Goal: Information Seeking & Learning: Compare options

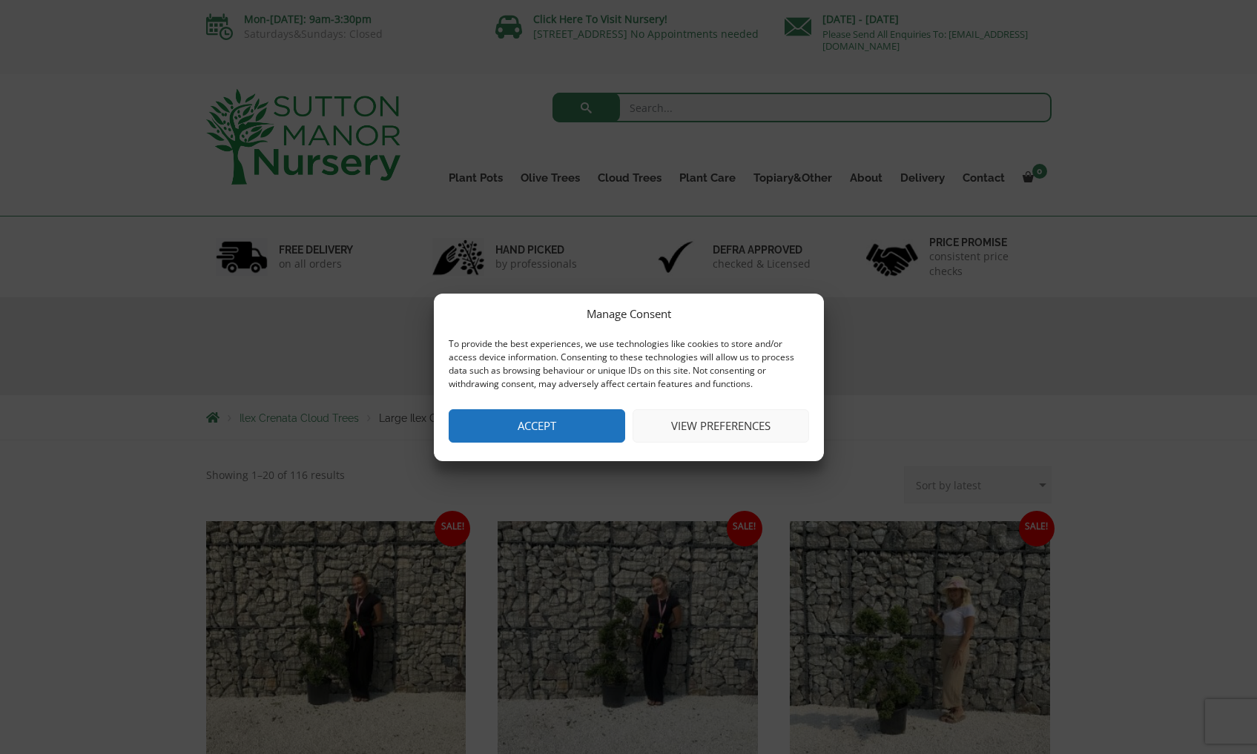
click at [599, 437] on button "Accept" at bounding box center [537, 425] width 176 height 33
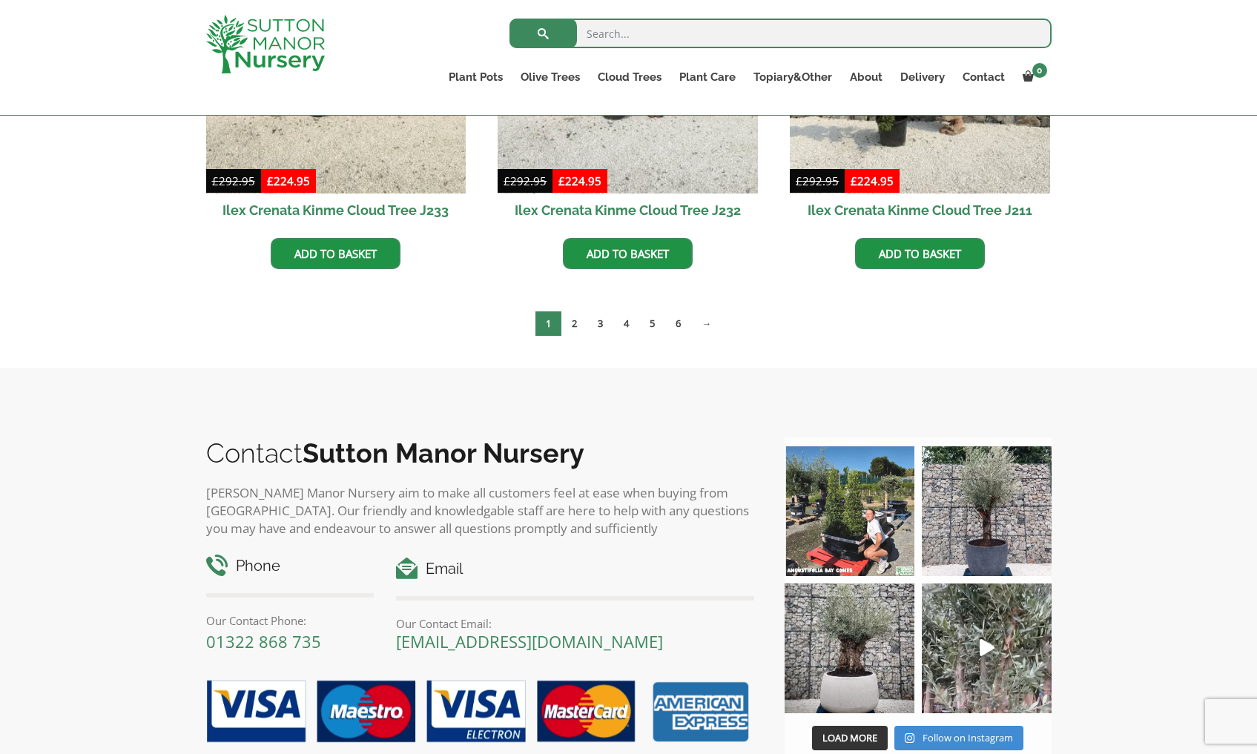
scroll to position [327, 0]
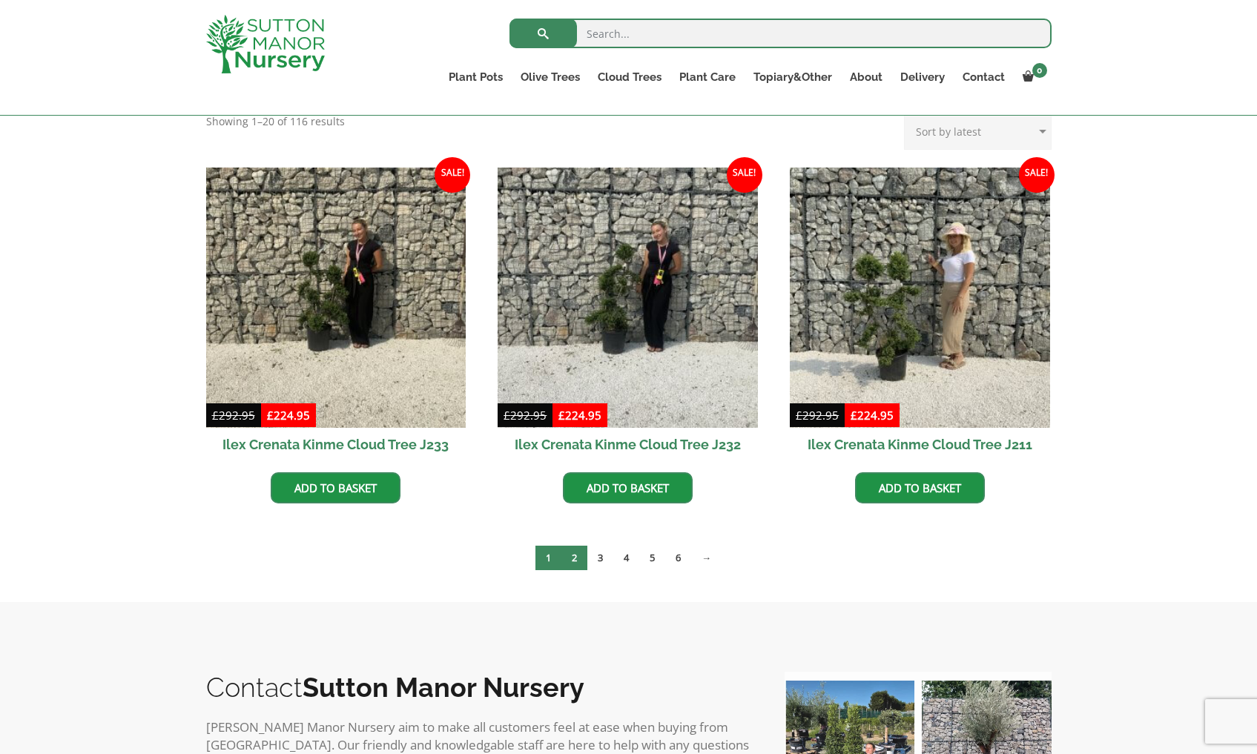
click at [574, 553] on link "2" at bounding box center [574, 558] width 26 height 24
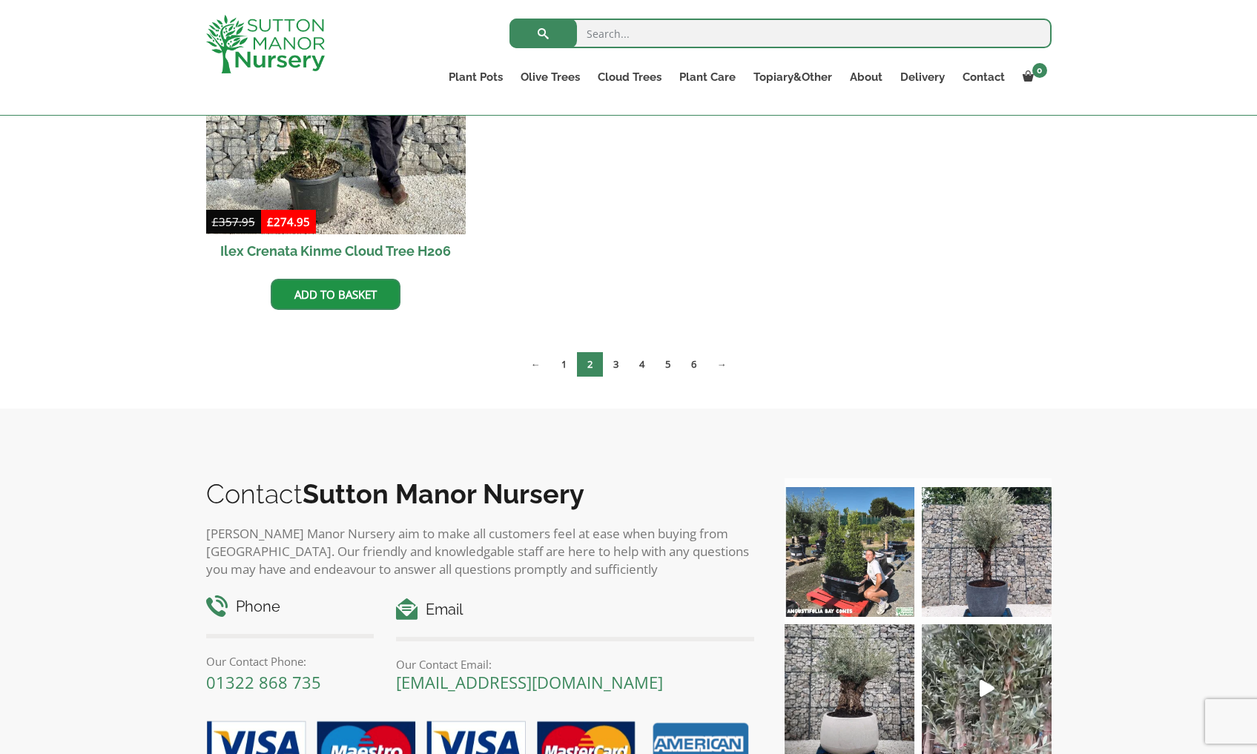
scroll to position [964, 0]
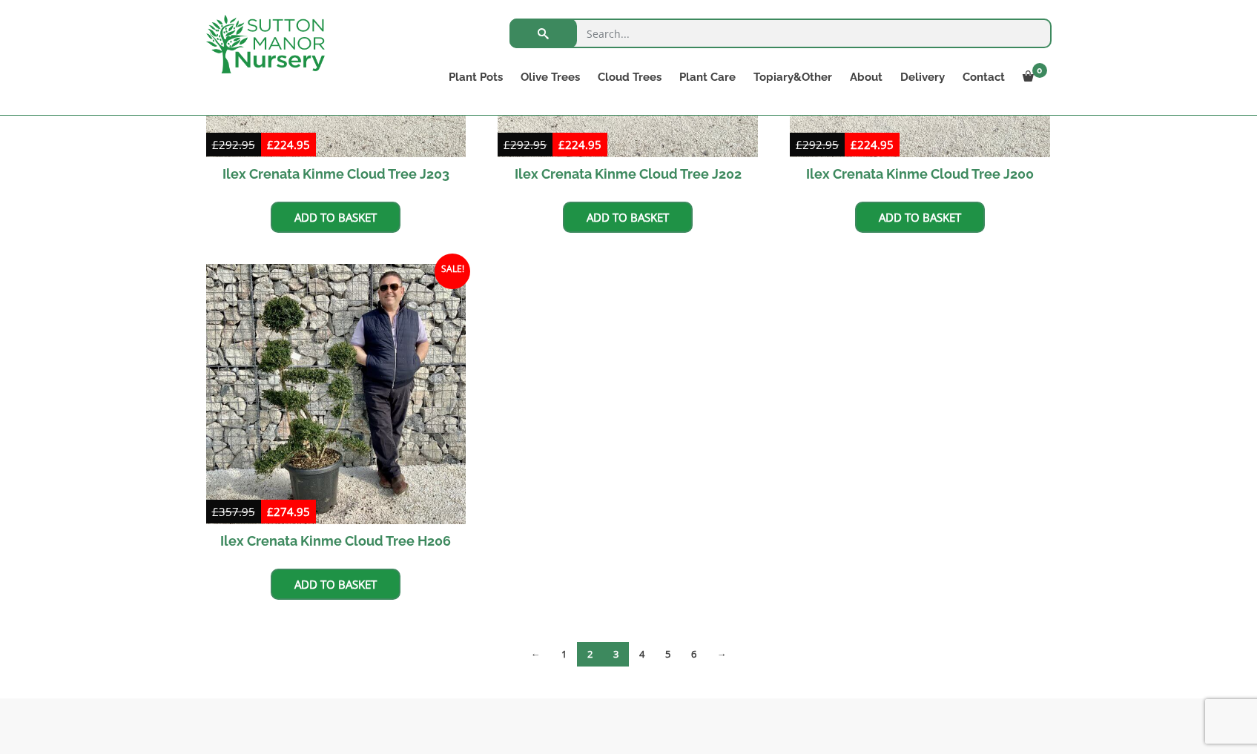
click at [619, 652] on link "3" at bounding box center [616, 654] width 26 height 24
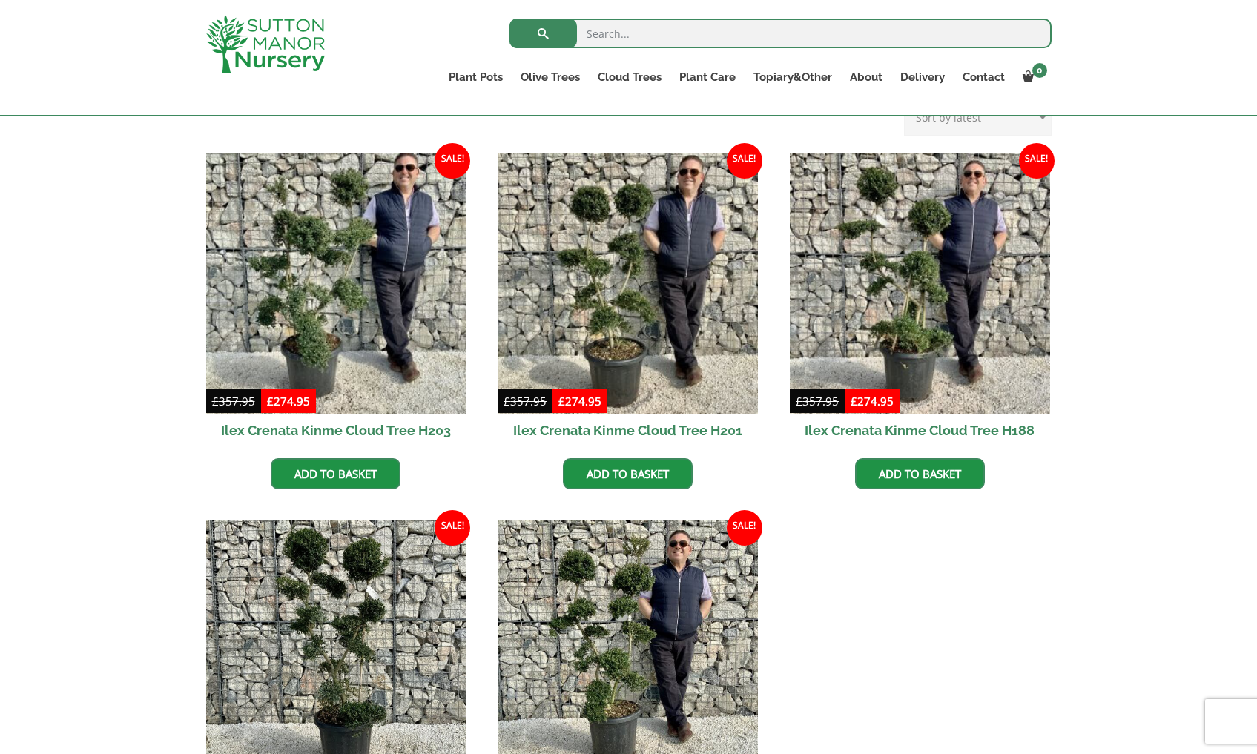
scroll to position [558, 0]
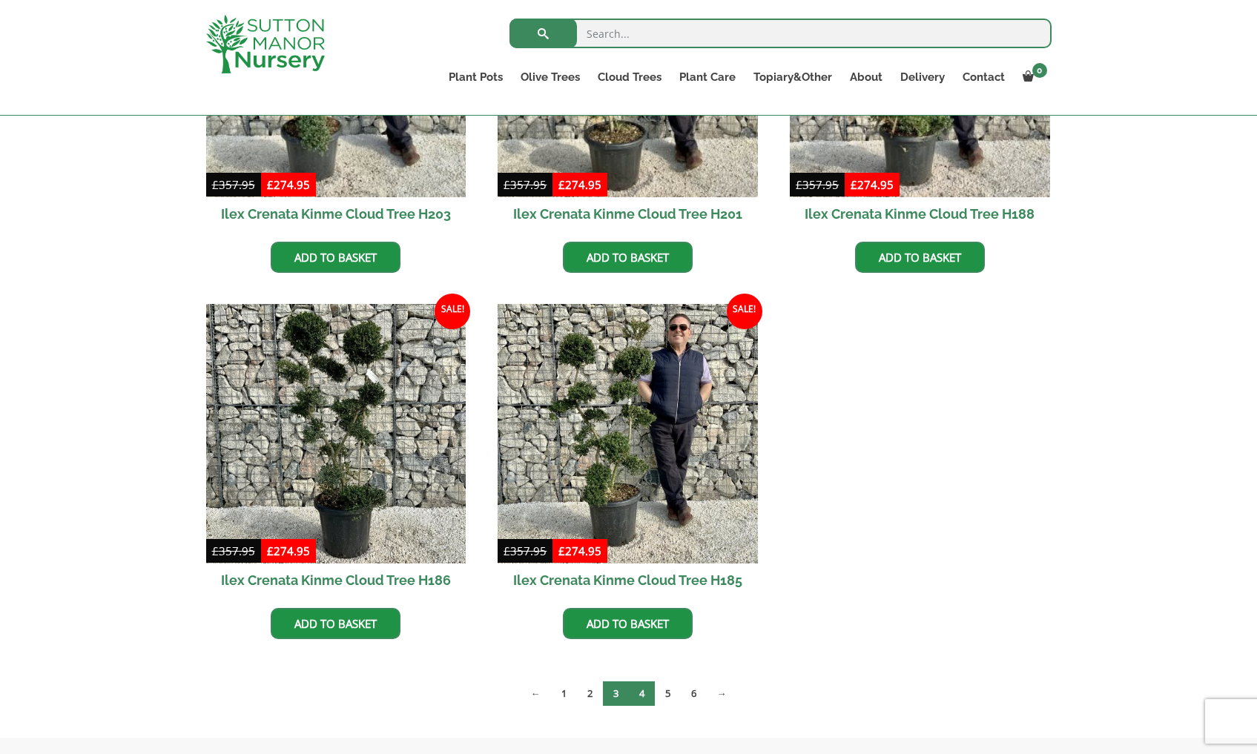
click at [642, 689] on link "4" at bounding box center [642, 693] width 26 height 24
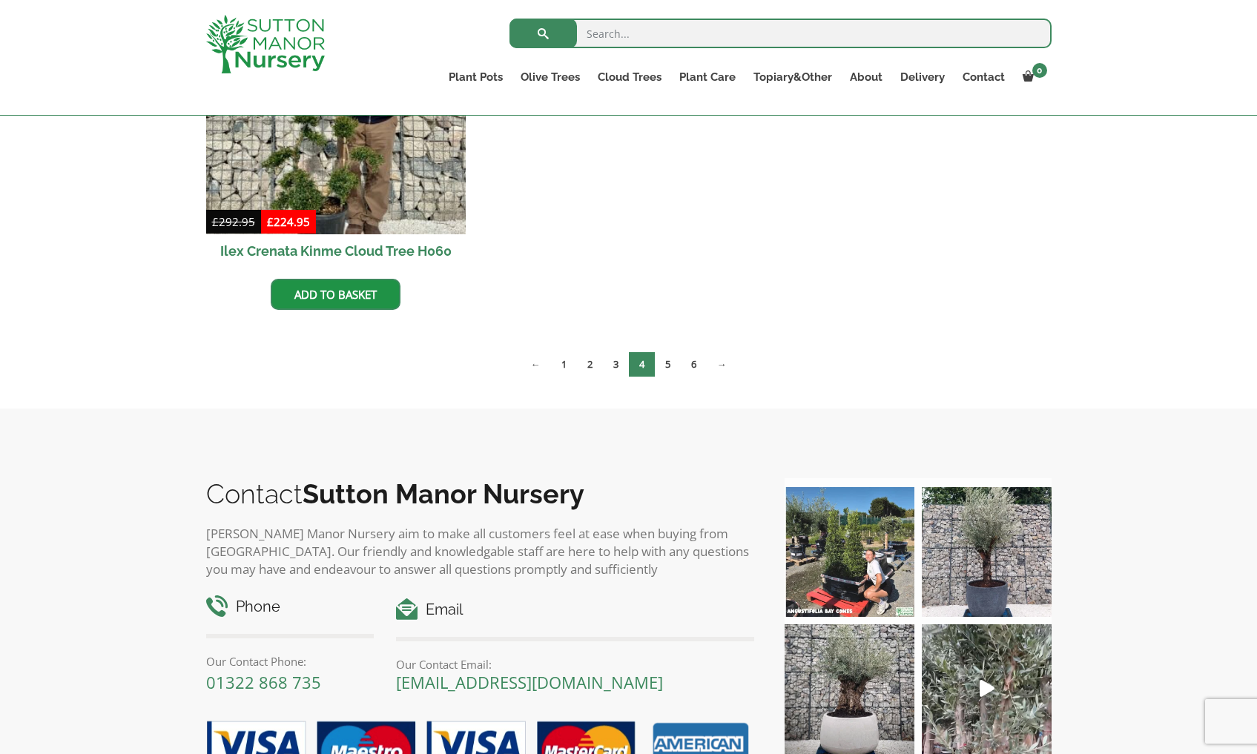
scroll to position [991, 0]
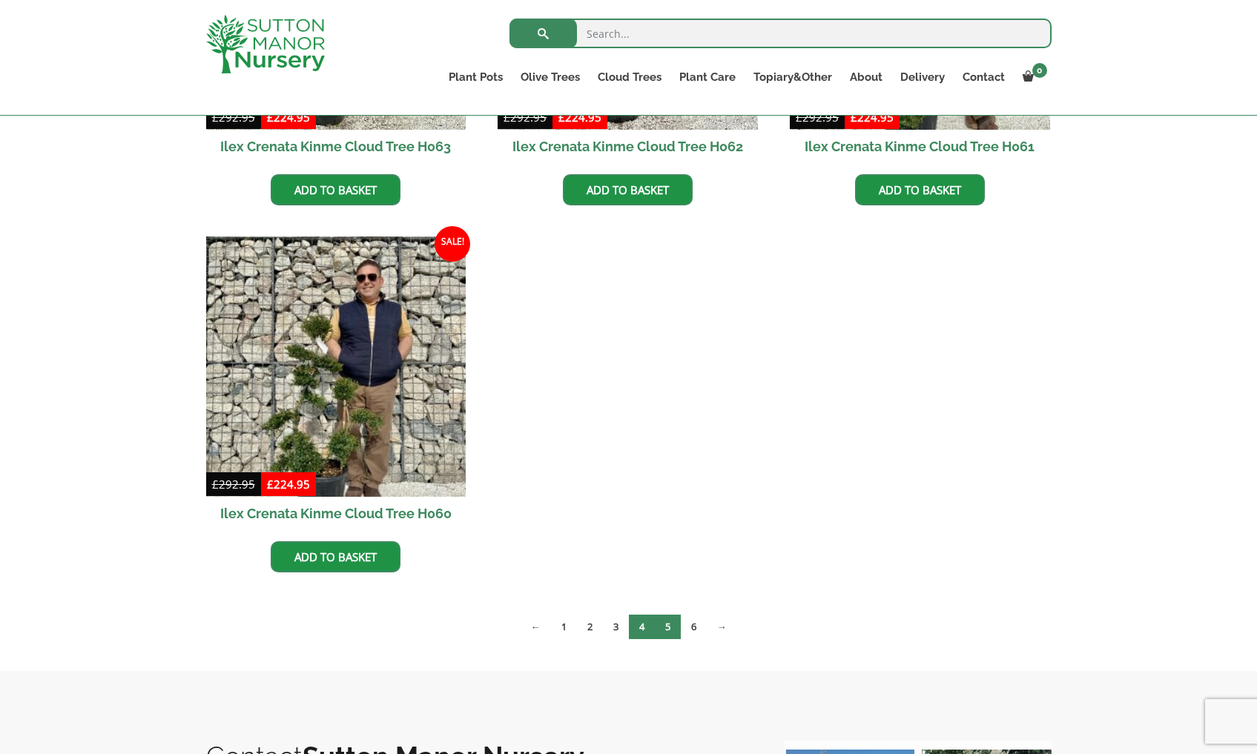
click at [675, 629] on link "5" at bounding box center [668, 627] width 26 height 24
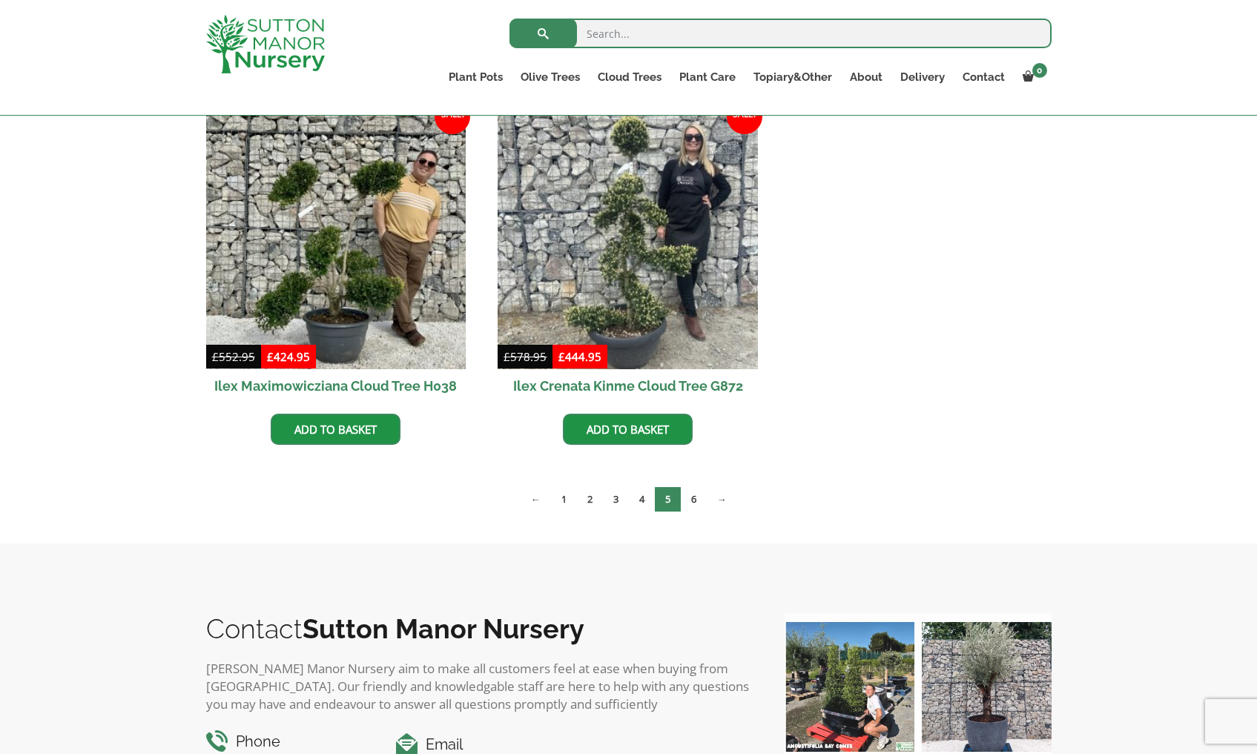
scroll to position [429, 0]
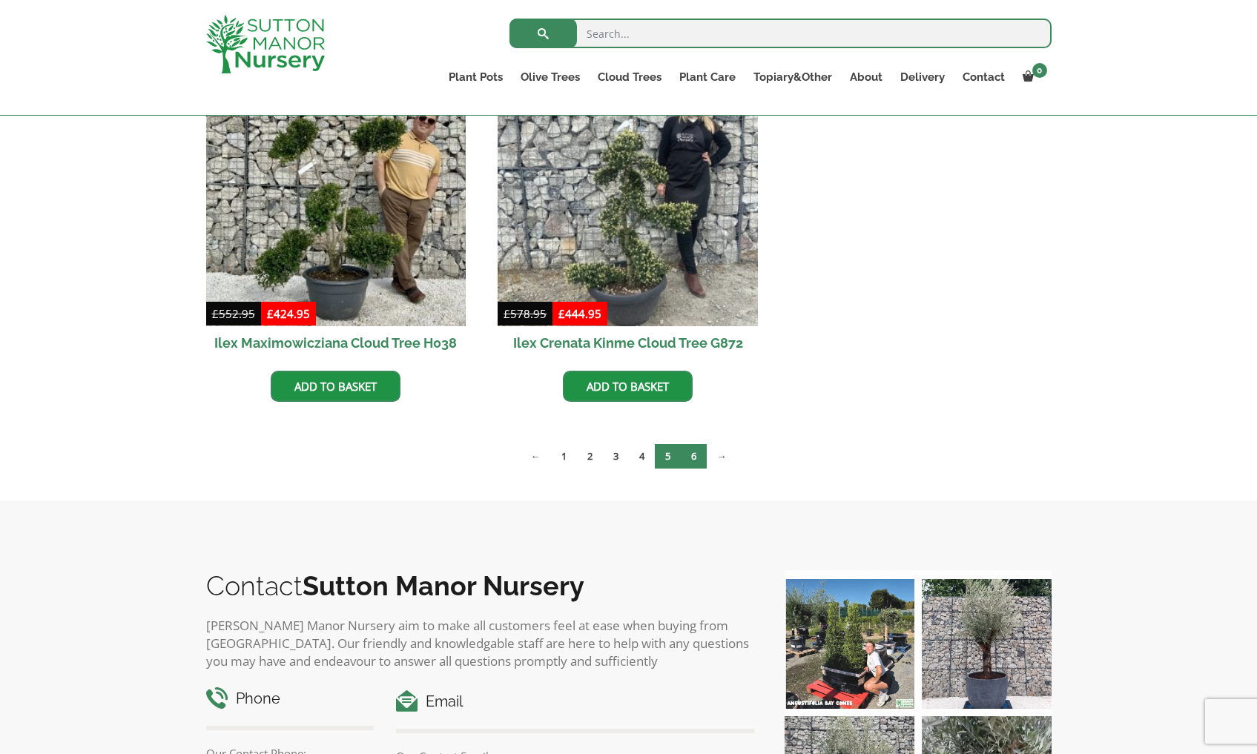
click at [697, 461] on link "6" at bounding box center [694, 456] width 26 height 24
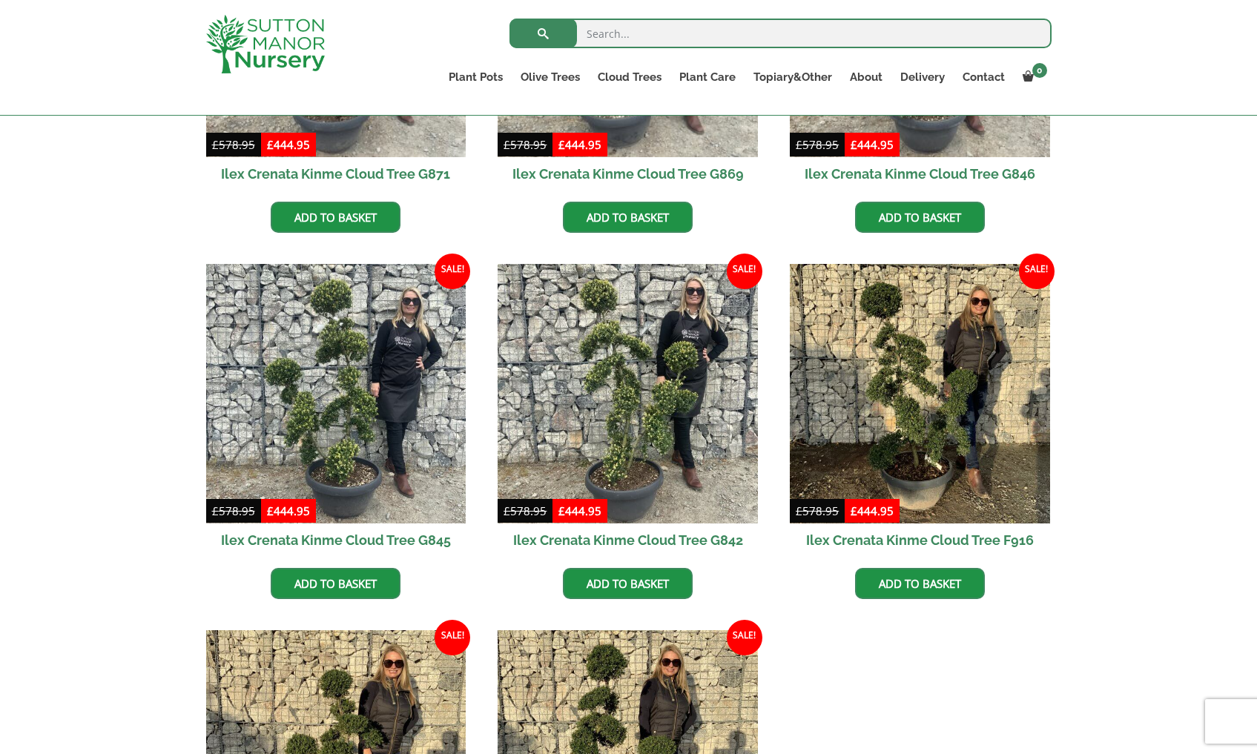
scroll to position [874, 0]
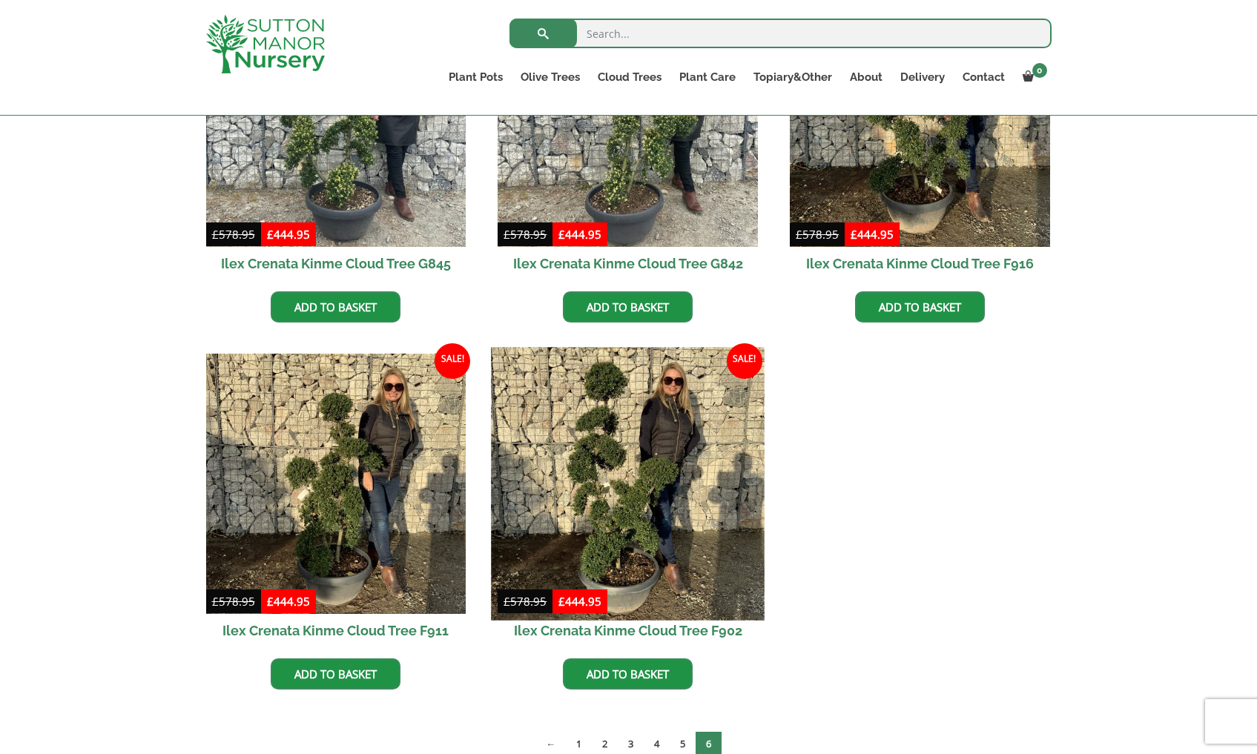
click at [609, 494] on img at bounding box center [628, 483] width 273 height 273
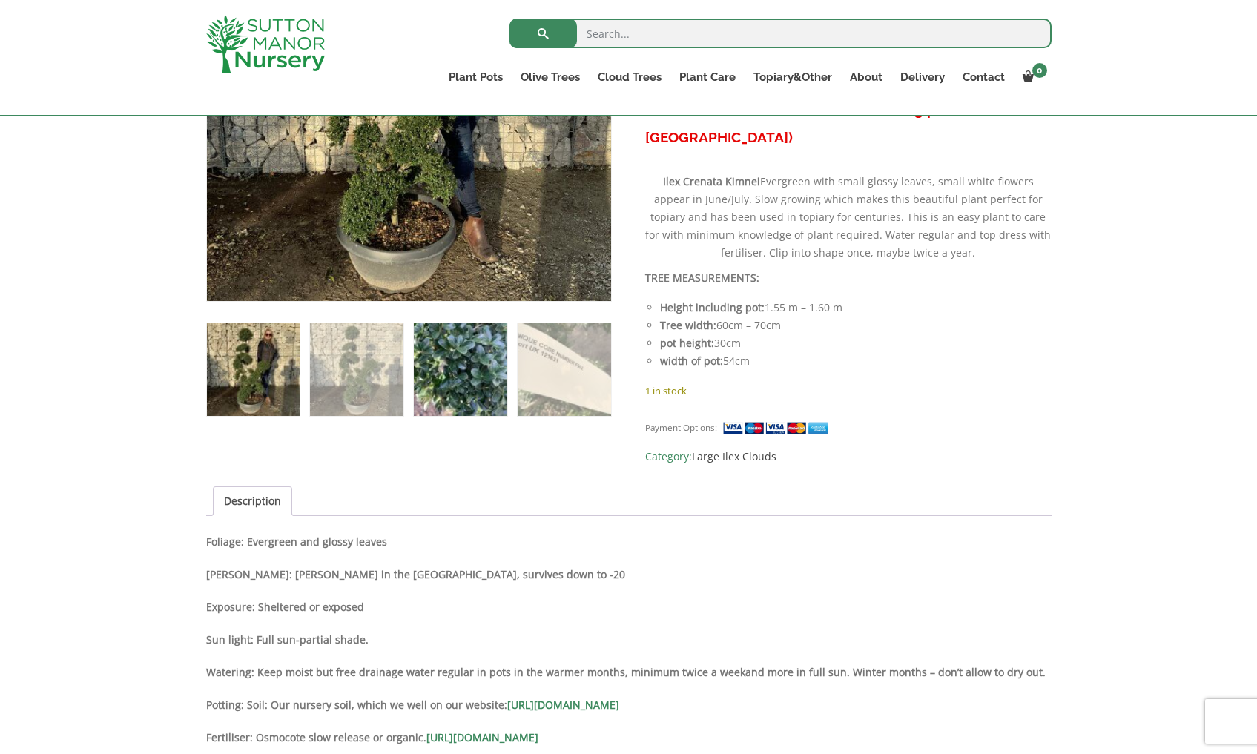
scroll to position [554, 0]
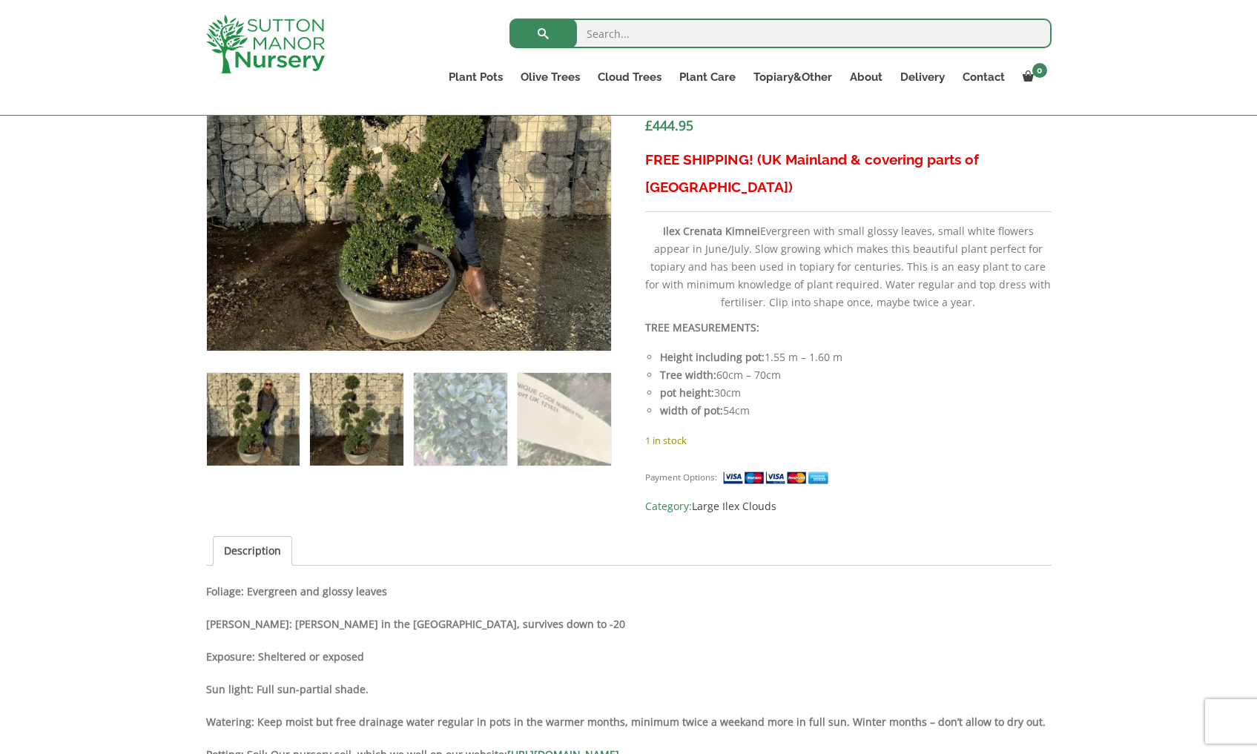
click at [387, 435] on img at bounding box center [356, 419] width 93 height 93
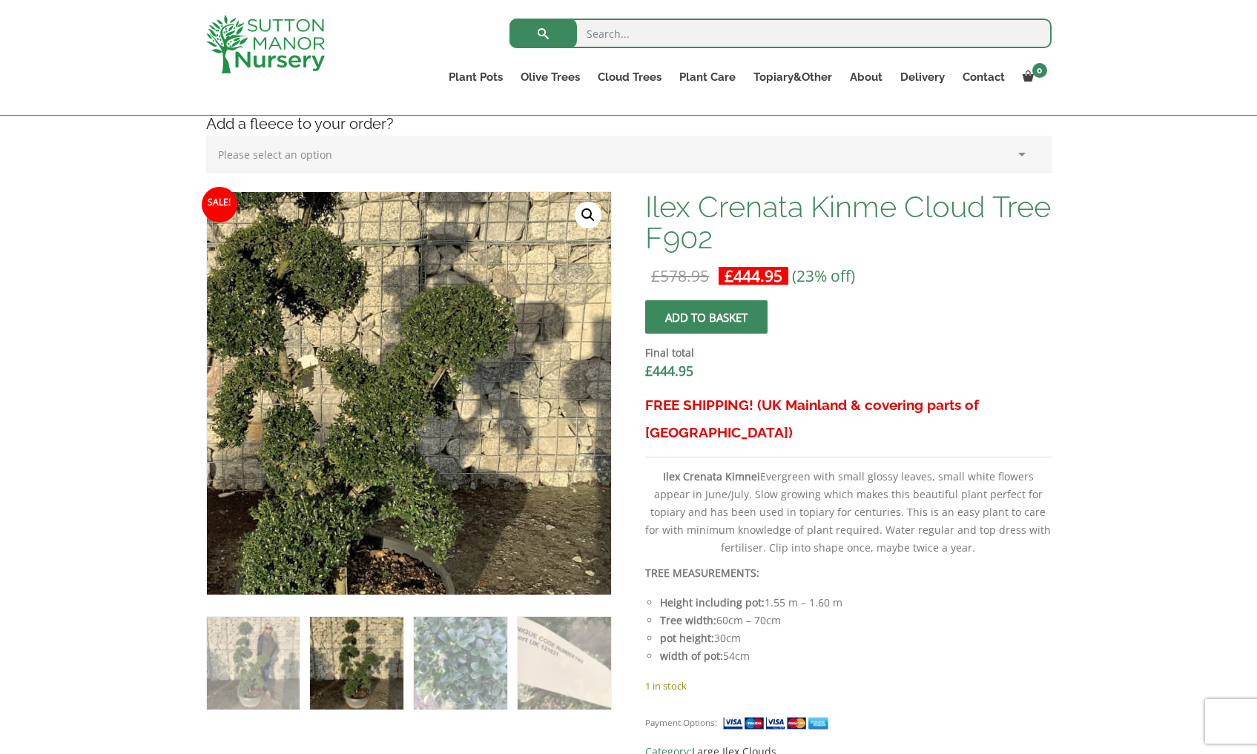
scroll to position [583, 0]
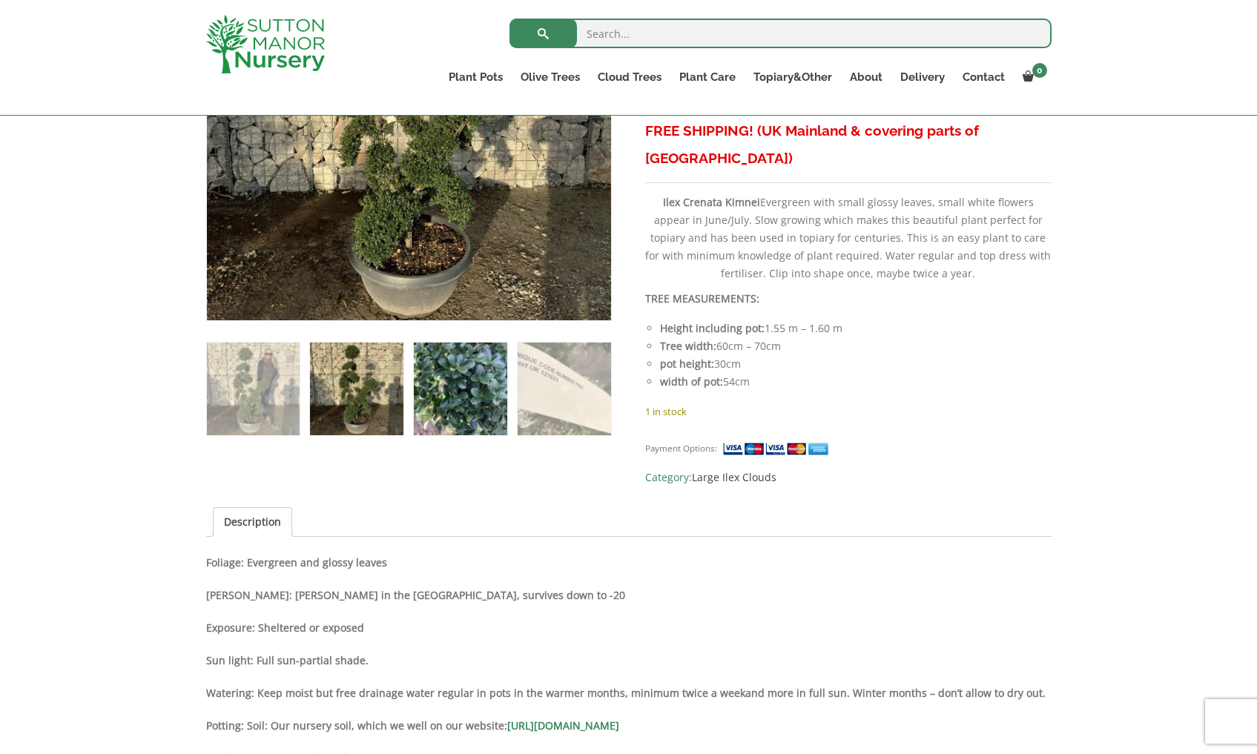
click at [479, 414] on img at bounding box center [460, 389] width 93 height 93
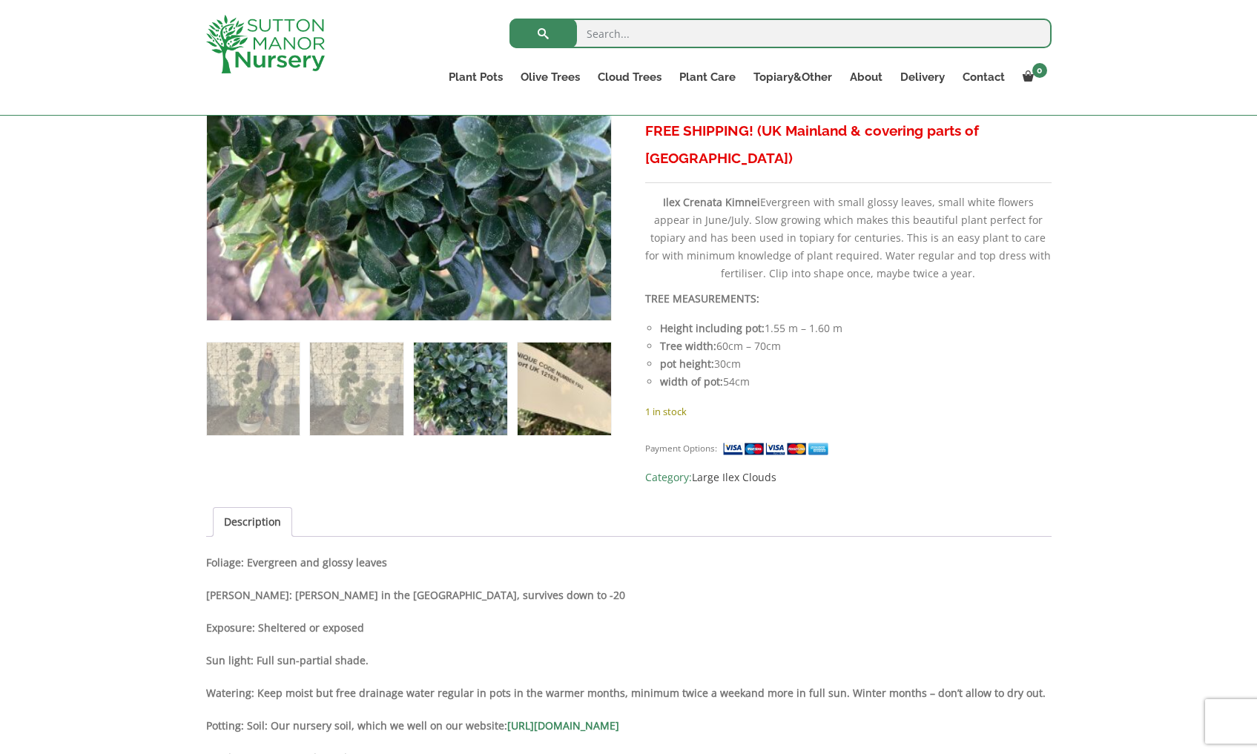
click at [536, 406] on img at bounding box center [564, 389] width 93 height 93
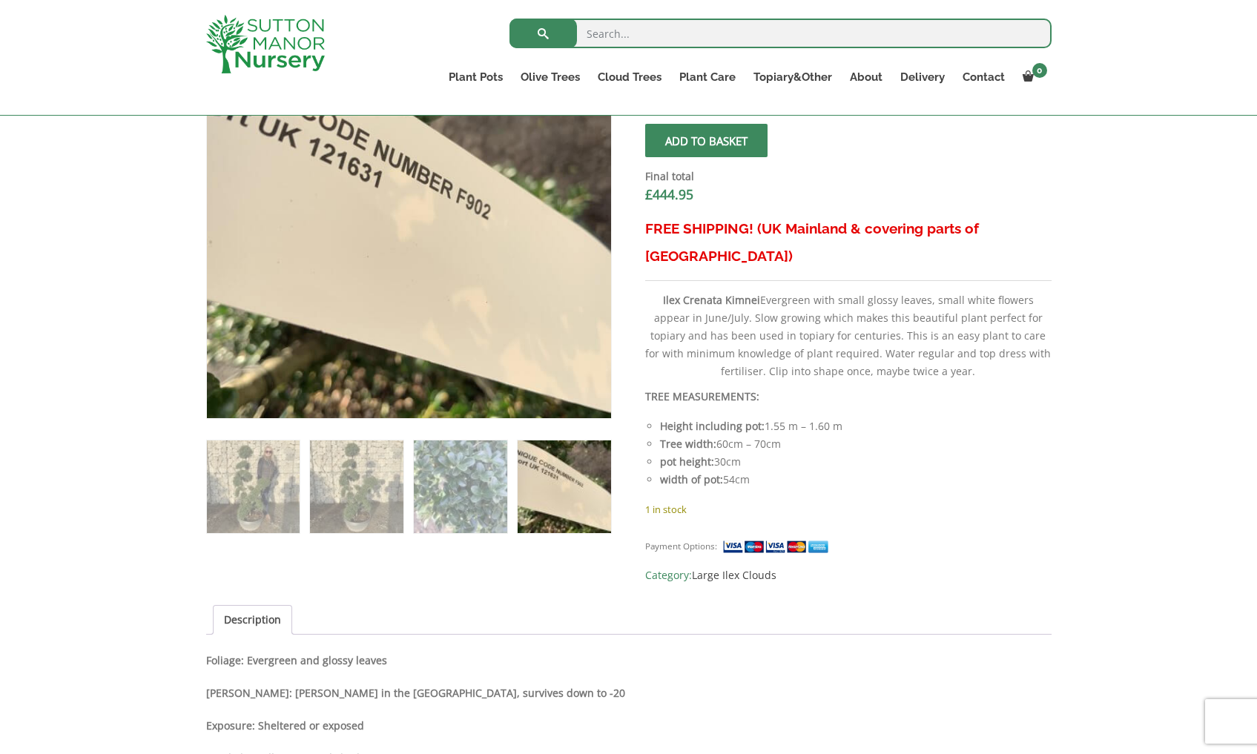
scroll to position [1176, 0]
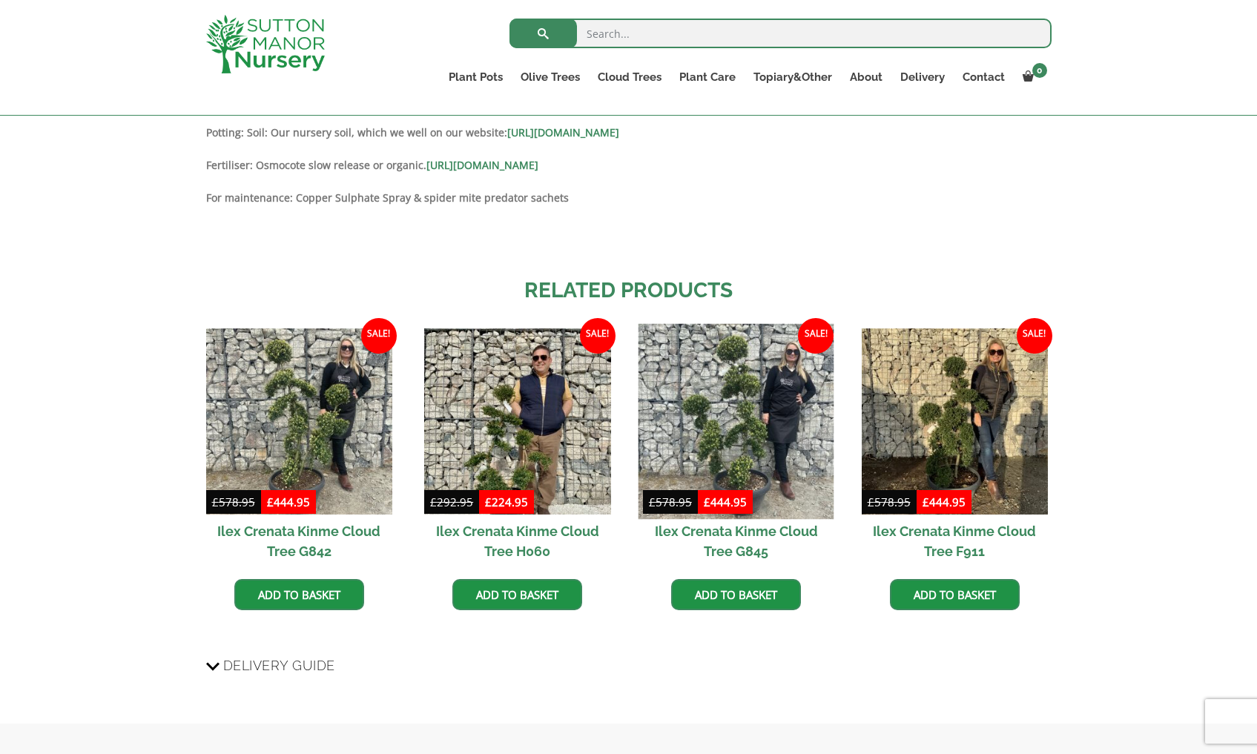
click at [769, 420] on img at bounding box center [736, 422] width 196 height 196
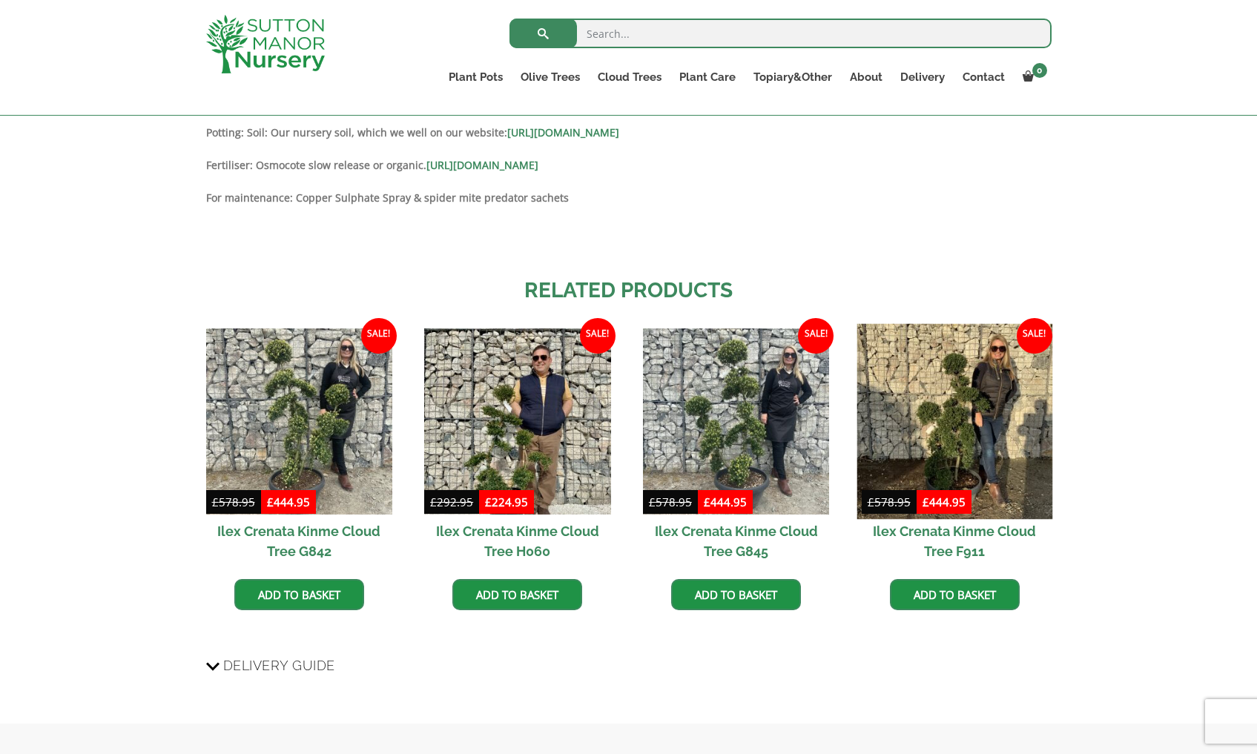
click at [974, 426] on img at bounding box center [954, 422] width 196 height 196
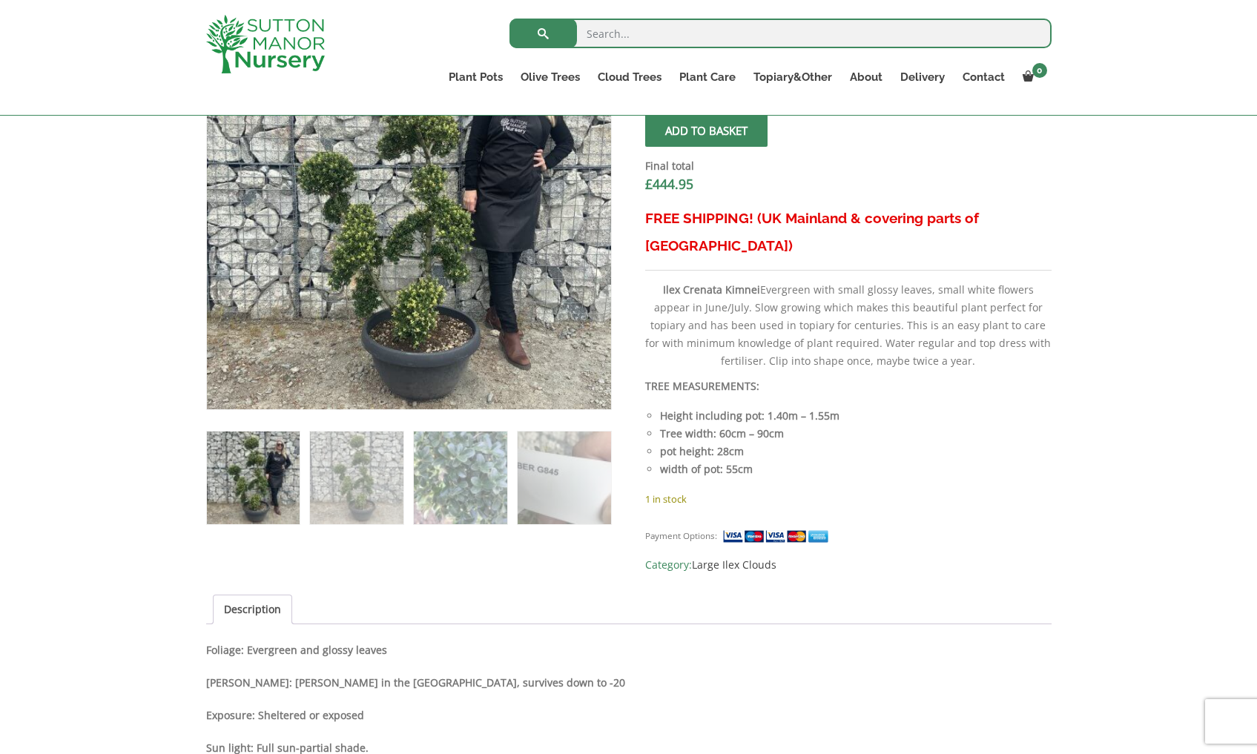
scroll to position [354, 0]
